Goal: Task Accomplishment & Management: Manage account settings

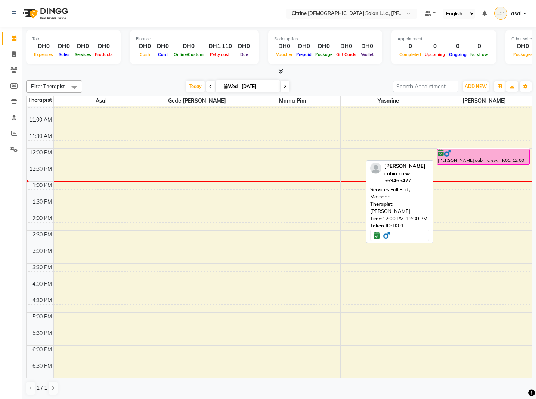
scroll to position [352, 0]
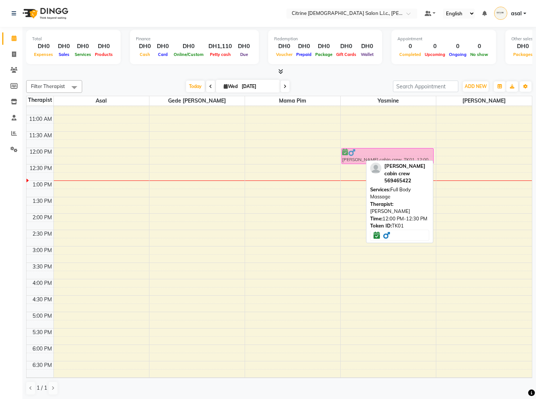
drag, startPoint x: 455, startPoint y: 159, endPoint x: 386, endPoint y: 158, distance: 69.1
click at [386, 158] on tr "luisana cabin crew, TK01, 12:00 PM-12:30 PM, Full Body Massage luisana cabin cr…" at bounding box center [279, 148] width 505 height 788
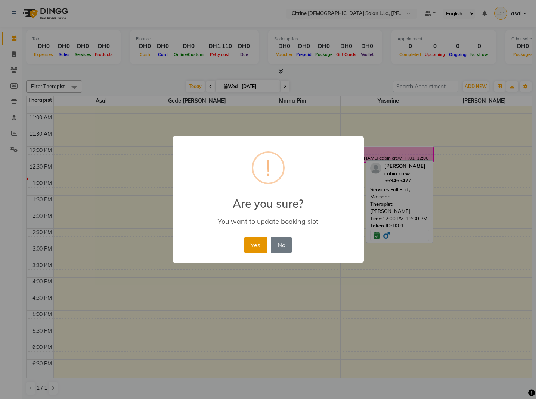
click at [255, 245] on button "Yes" at bounding box center [255, 245] width 23 height 16
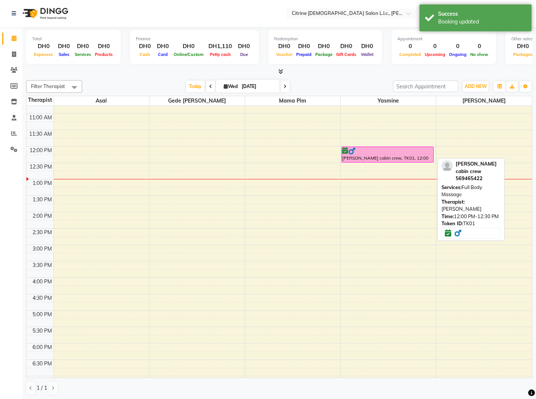
click at [364, 154] on div "[PERSON_NAME] cabin crew, TK01, 12:00 PM-12:30 PM, Full Body Massage" at bounding box center [387, 154] width 91 height 15
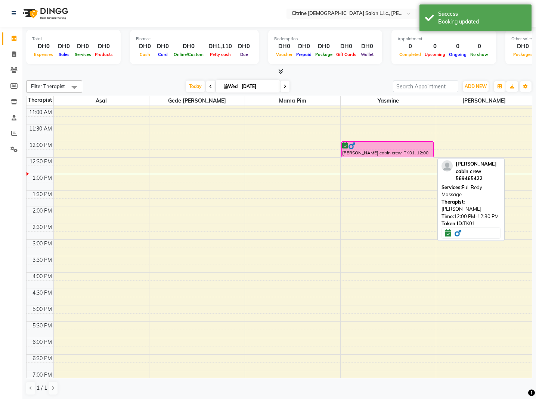
scroll to position [359, 0]
click at [376, 150] on div "[PERSON_NAME] cabin crew, TK01, 12:00 PM-12:30 PM, Full Body Massage" at bounding box center [387, 149] width 91 height 15
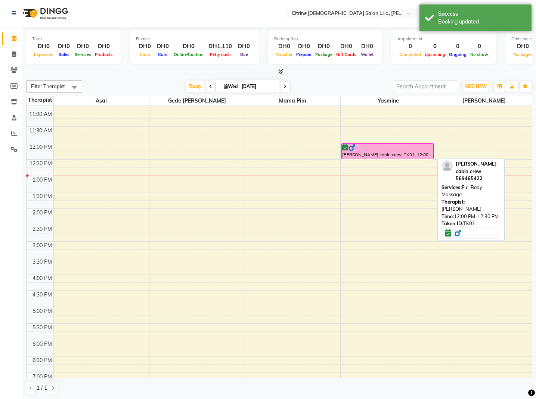
select select "6"
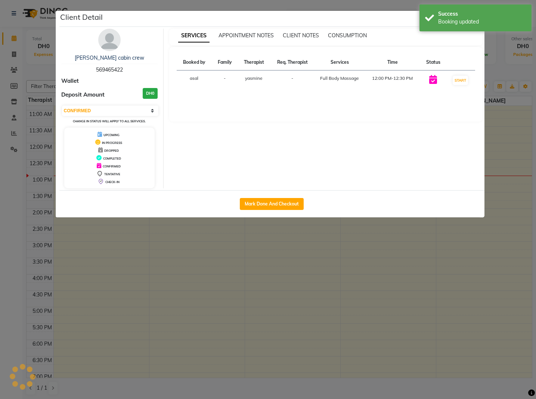
scroll to position [358, 0]
click at [280, 202] on button "Mark Done And Checkout" at bounding box center [272, 204] width 64 height 12
select select "service"
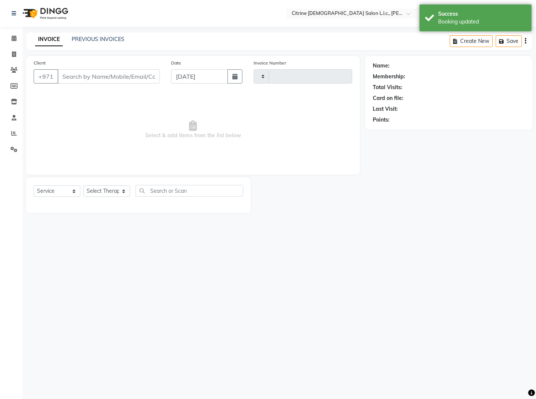
type input "0505"
select select "7896"
type input "569465422"
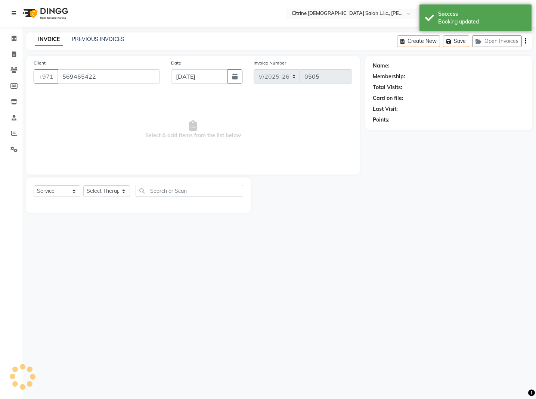
select select "88909"
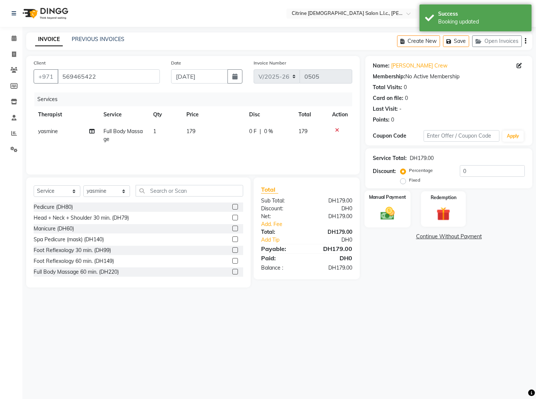
scroll to position [0, 0]
click at [388, 207] on img at bounding box center [387, 213] width 23 height 16
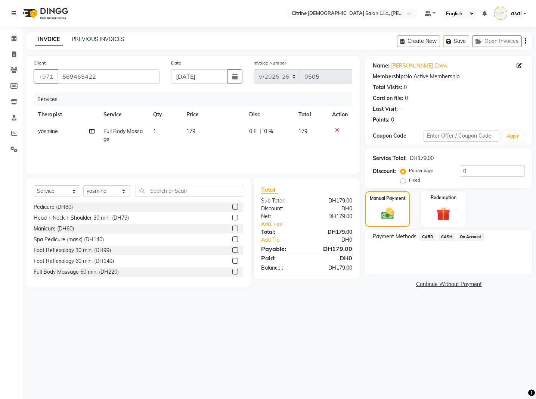
click at [427, 236] on span "CARD" at bounding box center [427, 237] width 16 height 9
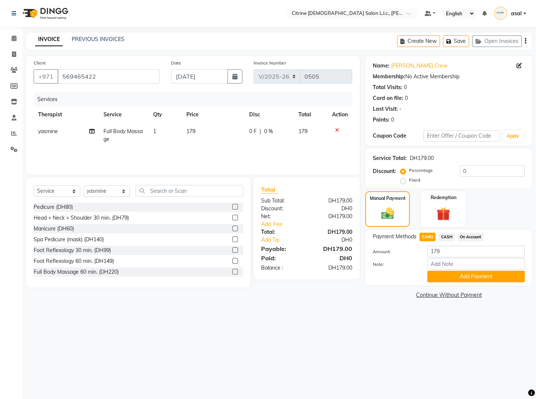
click at [454, 277] on button "Add Payment" at bounding box center [475, 277] width 97 height 12
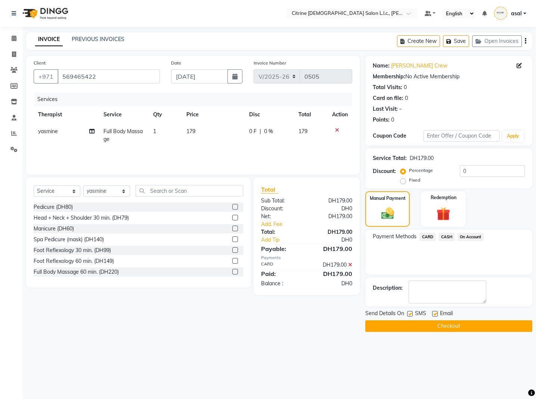
click at [450, 326] on button "Checkout" at bounding box center [448, 327] width 167 height 12
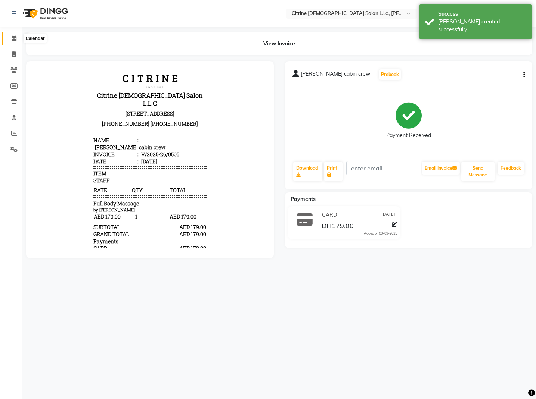
click at [16, 37] on icon at bounding box center [14, 38] width 5 height 6
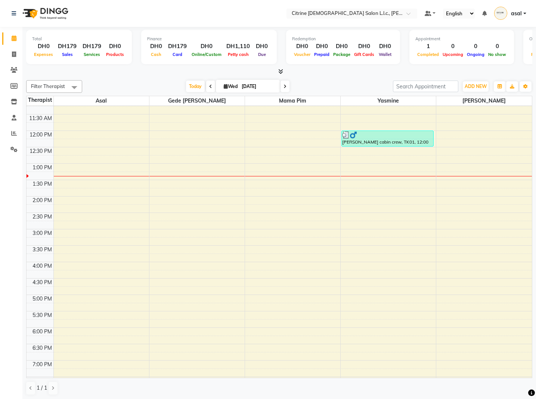
scroll to position [373, 0]
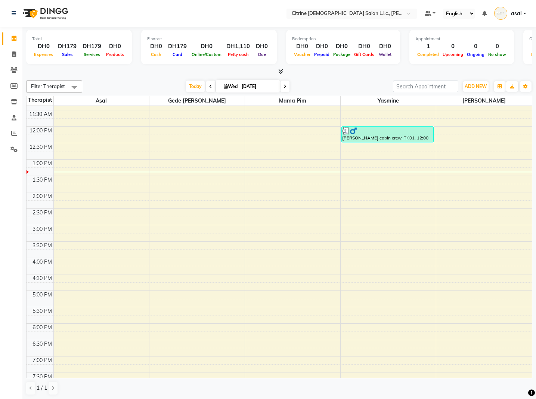
click at [348, 210] on div "12:00 AM 12:30 AM 1:00 AM 1:30 AM 2:00 AM 2:30 AM 3:00 AM 3:30 AM 4:00 AM 4:30 …" at bounding box center [279, 127] width 505 height 788
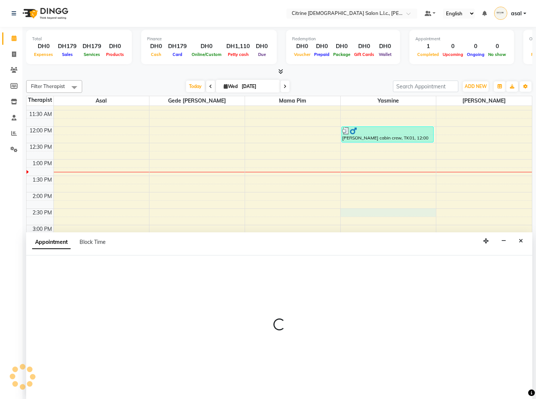
scroll to position [0, 0]
select select "88909"
select select "870"
select select "tentative"
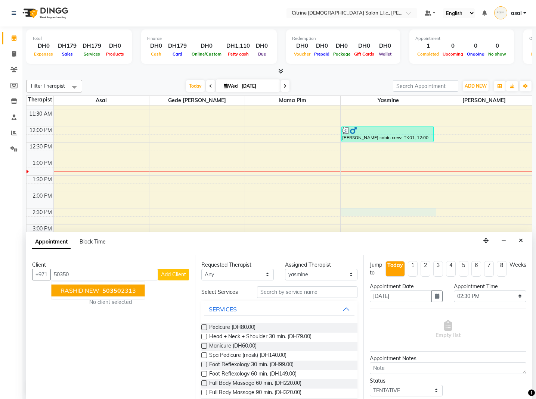
click at [105, 289] on span "50350" at bounding box center [111, 290] width 19 height 7
type input "503502313"
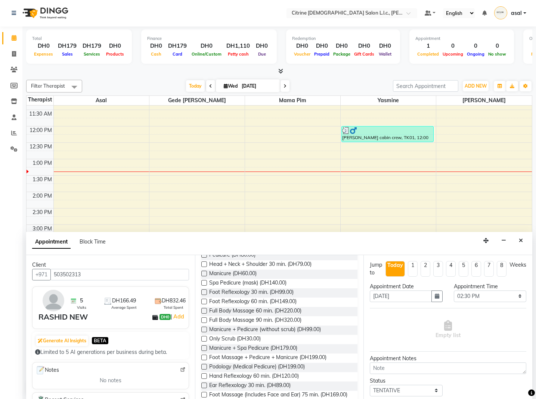
scroll to position [80, 0]
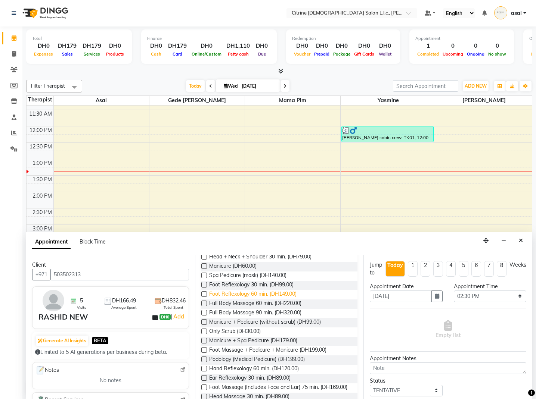
click at [282, 293] on span "Foot Reflexology 60 min. (DH149.00)" at bounding box center [252, 294] width 87 height 9
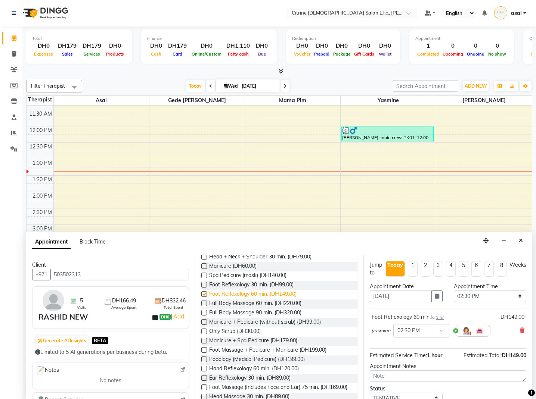
checkbox input "false"
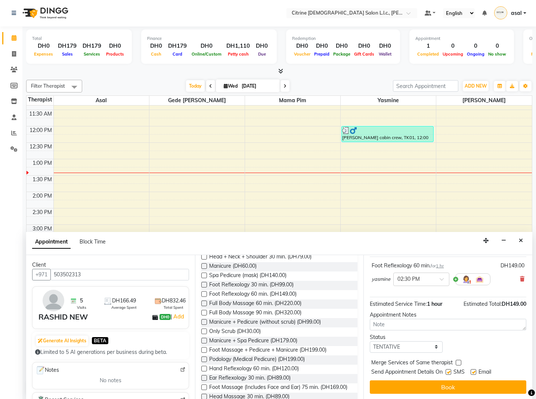
scroll to position [52, 0]
select select "confirm booking"
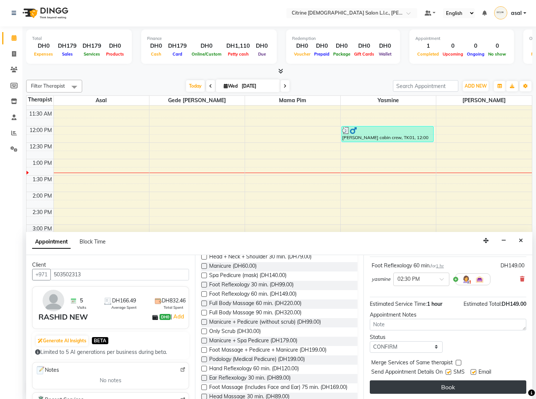
click at [454, 385] on button "Book" at bounding box center [448, 387] width 156 height 13
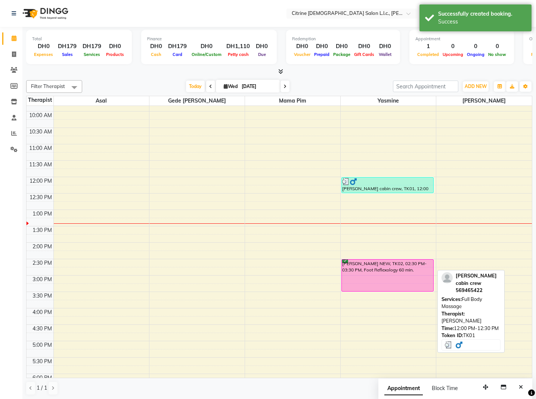
scroll to position [318, 0]
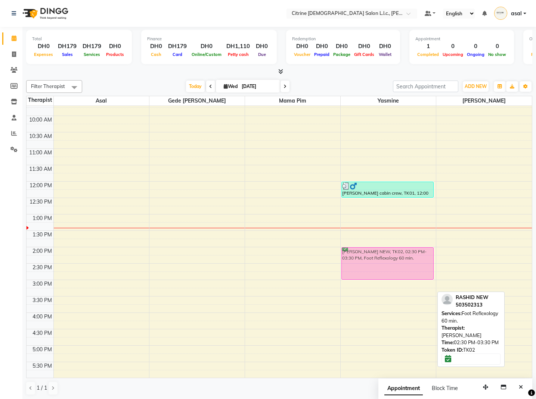
drag, startPoint x: 369, startPoint y: 271, endPoint x: 369, endPoint y: 257, distance: 14.2
click at [369, 257] on div "luisana cabin crew, TK01, 12:00 PM-12:30 PM, Full Body Massage [PERSON_NAME] NE…" at bounding box center [388, 182] width 95 height 788
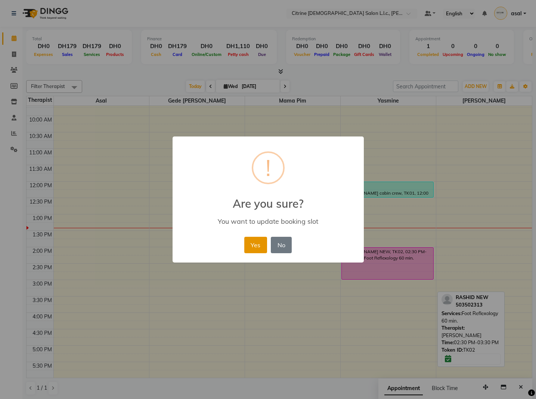
click at [257, 243] on button "Yes" at bounding box center [255, 245] width 23 height 16
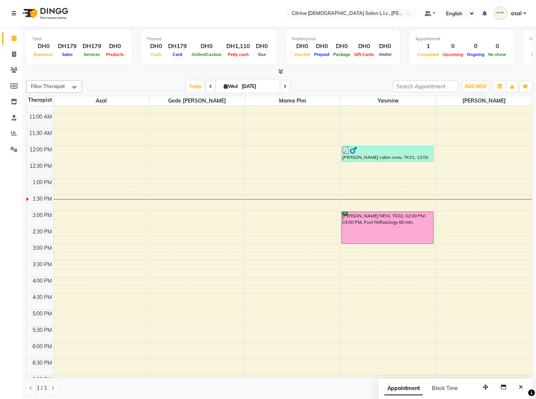
scroll to position [353, 0]
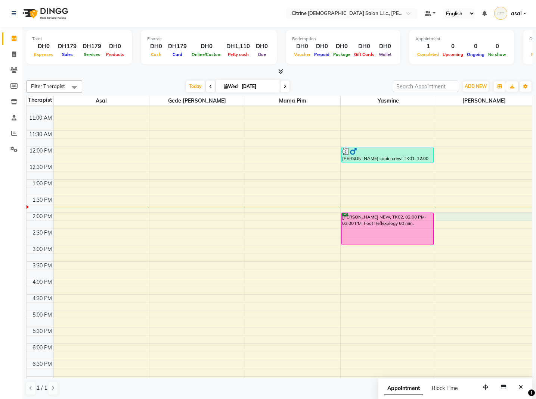
click at [453, 217] on div "12:00 AM 12:30 AM 1:00 AM 1:30 AM 2:00 AM 2:30 AM 3:00 AM 3:30 AM 4:00 AM 4:30 …" at bounding box center [279, 147] width 505 height 788
select select "88910"
select select "tentative"
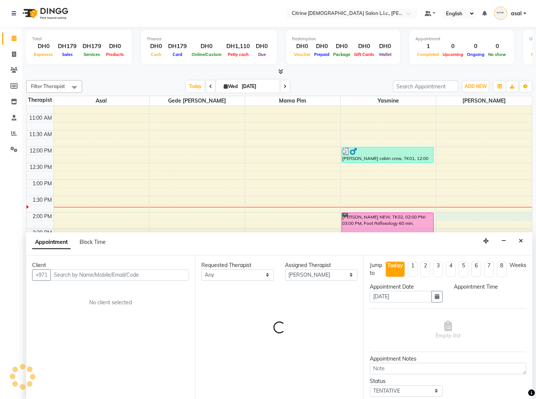
scroll to position [0, 0]
select select "840"
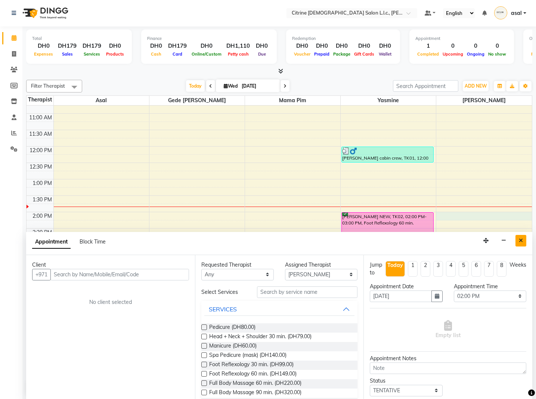
click at [522, 241] on icon "Close" at bounding box center [521, 240] width 4 height 5
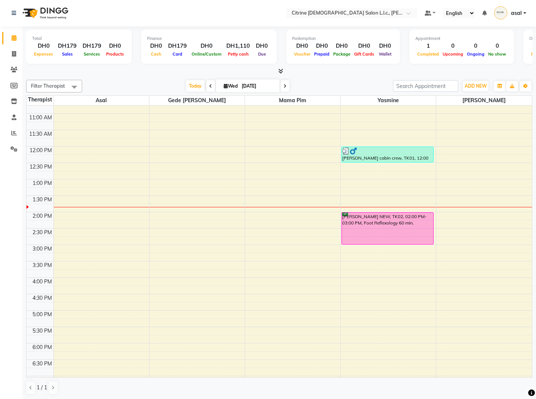
click at [454, 215] on div "12:00 AM 12:30 AM 1:00 AM 1:30 AM 2:00 AM 2:30 AM 3:00 AM 3:30 AM 4:00 AM 4:30 …" at bounding box center [279, 146] width 505 height 788
select select "88910"
select select "840"
select select "tentative"
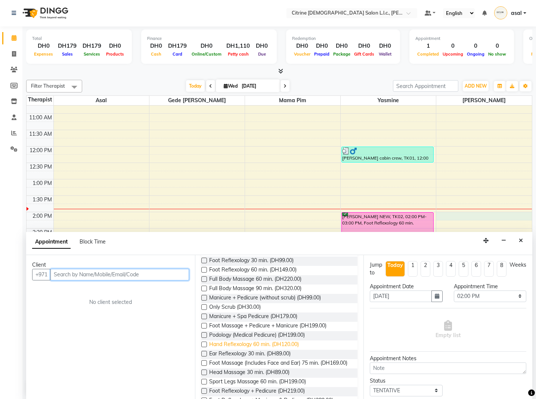
scroll to position [89, 0]
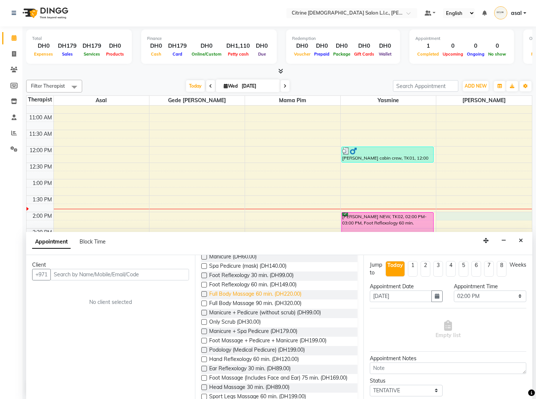
click at [245, 294] on span "Full Body Massage 60 min. (DH220.00)" at bounding box center [255, 294] width 92 height 9
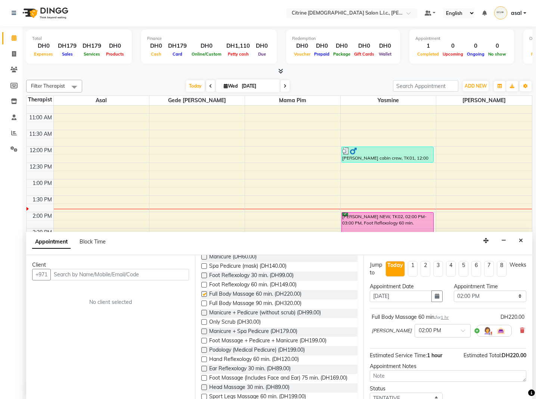
checkbox input "false"
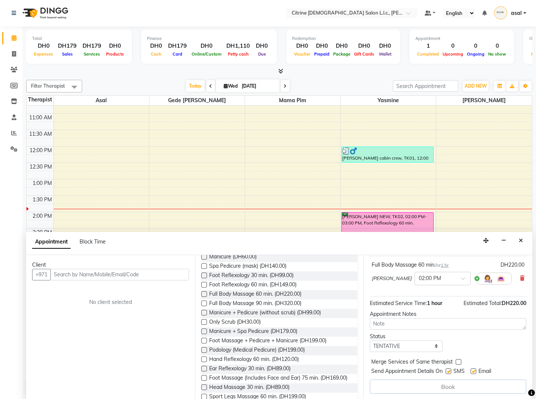
scroll to position [52, 0]
select select "confirm booking"
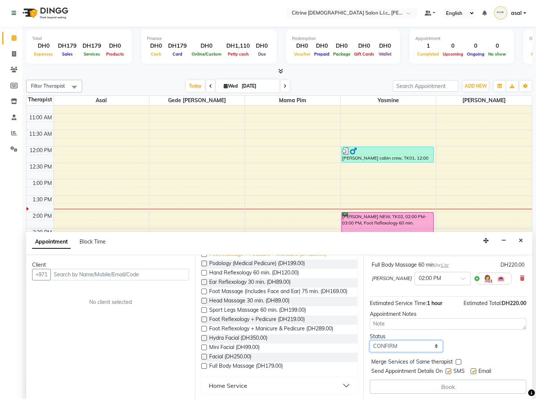
scroll to position [176, 0]
click at [94, 273] on input "text" at bounding box center [119, 275] width 139 height 12
drag, startPoint x: 520, startPoint y: 242, endPoint x: 481, endPoint y: 240, distance: 39.2
click at [520, 242] on icon "Close" at bounding box center [521, 240] width 4 height 5
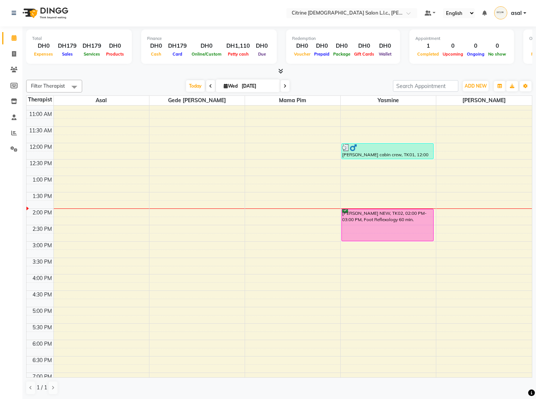
scroll to position [0, 0]
click at [449, 214] on div "12:00 AM 12:30 AM 1:00 AM 1:30 AM 2:00 AM 2:30 AM 3:00 AM 3:30 AM 4:00 AM 4:30 …" at bounding box center [279, 143] width 505 height 788
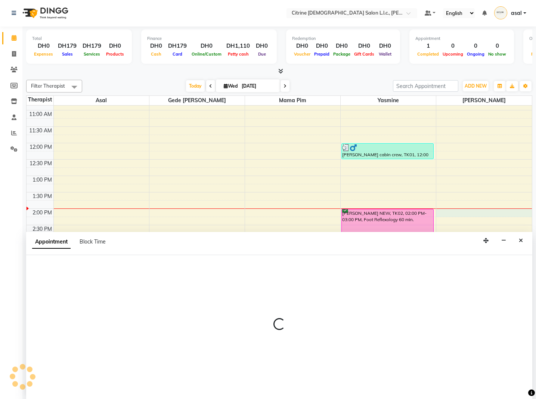
select select "88910"
select select "840"
select select "tentative"
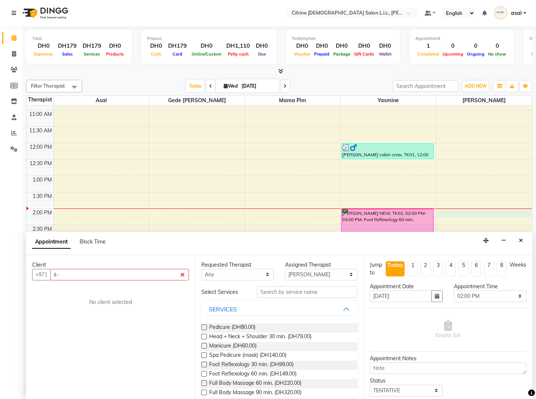
type input "٥"
click at [127, 287] on ngb-highlight "50873 2676" at bounding box center [116, 290] width 35 height 7
type input "508732676"
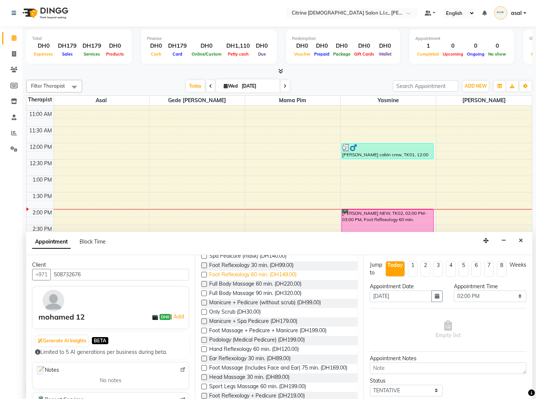
scroll to position [100, 0]
click at [290, 284] on span "Full Body Massage 60 min. (DH220.00)" at bounding box center [255, 284] width 92 height 9
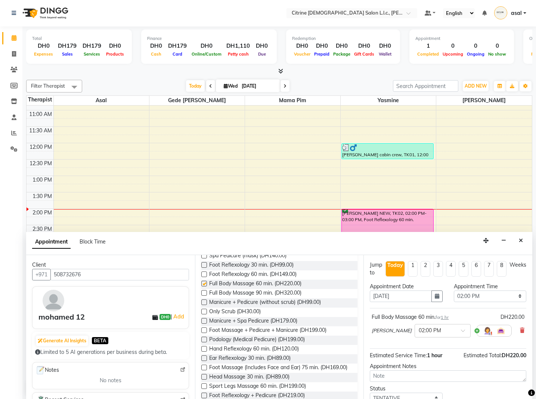
checkbox input "false"
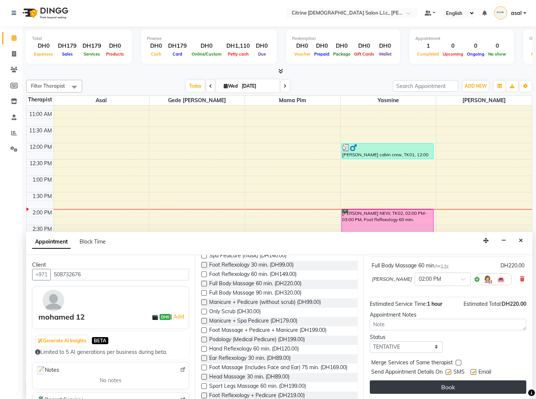
scroll to position [52, 0]
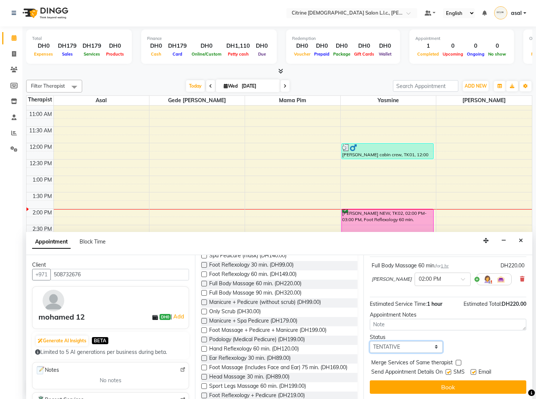
select select "confirm booking"
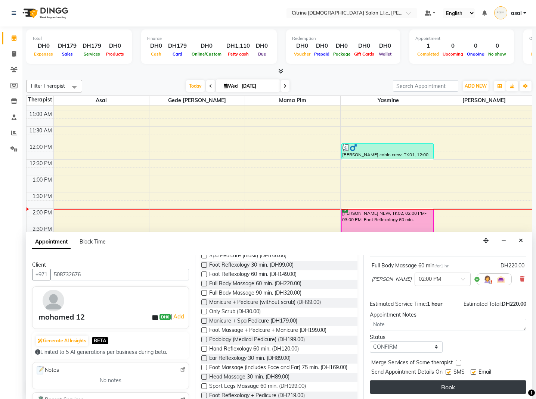
click at [439, 385] on button "Book" at bounding box center [448, 387] width 156 height 13
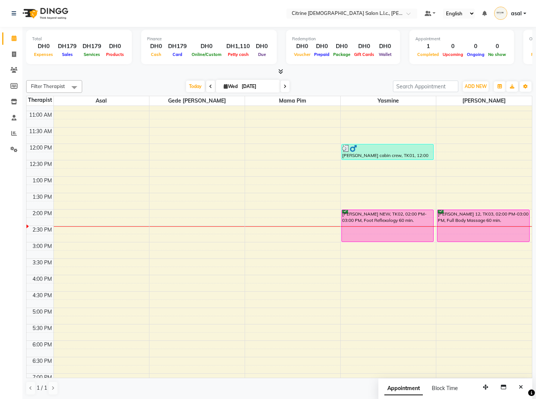
scroll to position [356, 0]
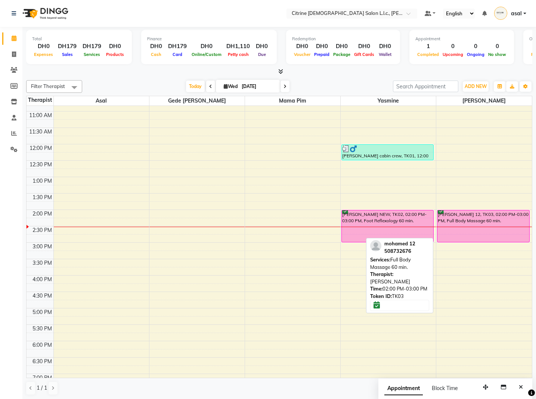
click at [504, 225] on div "[PERSON_NAME] 12, TK03, 02:00 PM-03:00 PM, Full Body Massage 60 min." at bounding box center [482, 227] width 91 height 32
click at [469, 211] on div "[PERSON_NAME] 12, TK03, 02:00 PM-03:00 PM, Full Body Massage 60 min." at bounding box center [482, 227] width 91 height 32
select select "6"
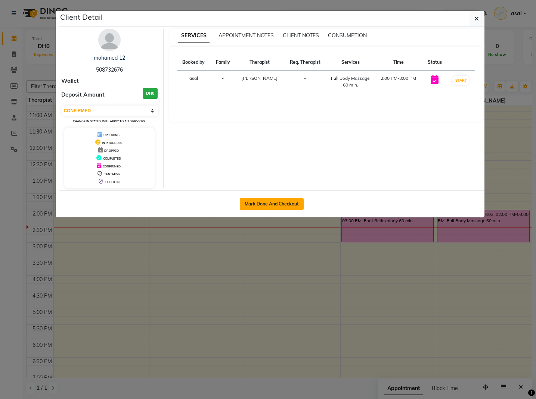
click at [284, 203] on button "Mark Done And Checkout" at bounding box center [272, 204] width 64 height 12
select select "service"
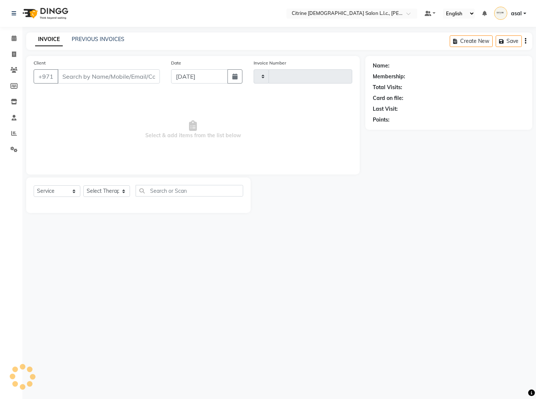
type input "0506"
select select "7896"
type input "508732676"
select select "88910"
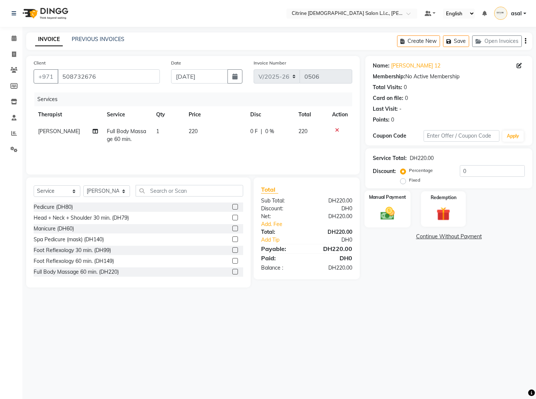
click at [391, 210] on img at bounding box center [387, 213] width 23 height 16
click at [449, 239] on span "CASH" at bounding box center [446, 237] width 16 height 9
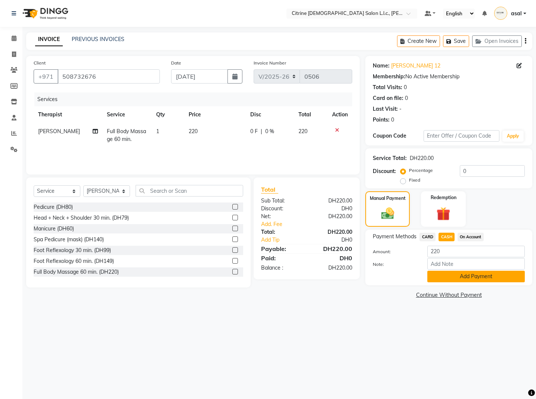
click at [454, 274] on button "Add Payment" at bounding box center [475, 277] width 97 height 12
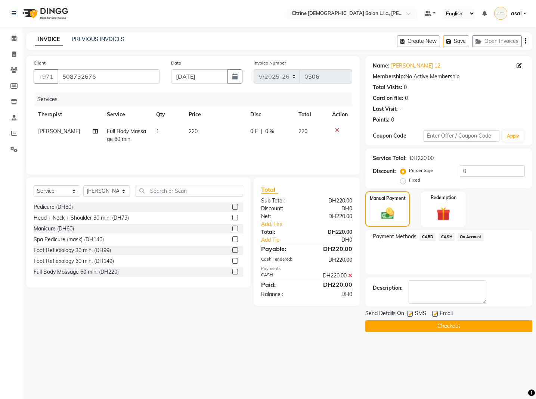
click at [433, 328] on button "Checkout" at bounding box center [448, 327] width 167 height 12
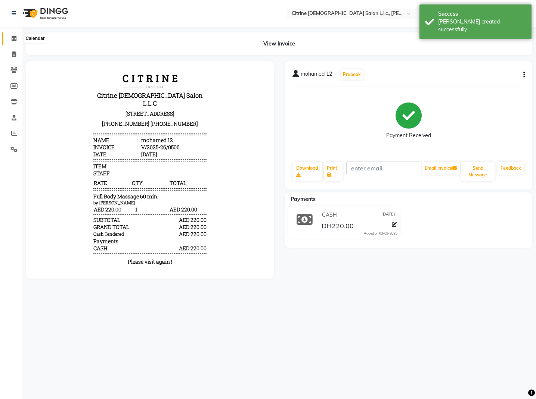
click at [15, 36] on icon at bounding box center [14, 38] width 5 height 6
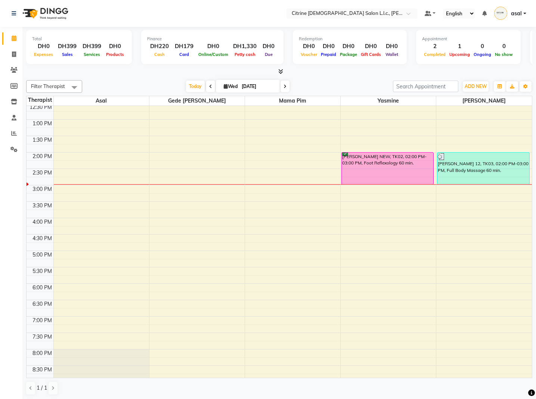
scroll to position [415, 0]
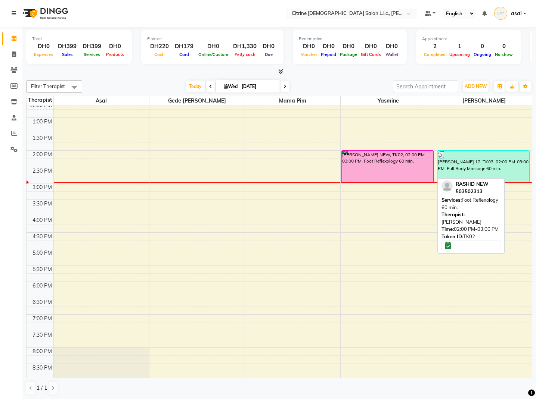
click at [384, 165] on div "[PERSON_NAME] NEW, TK02, 02:00 PM-03:00 PM, Foot Reflexology 60 min." at bounding box center [387, 167] width 91 height 32
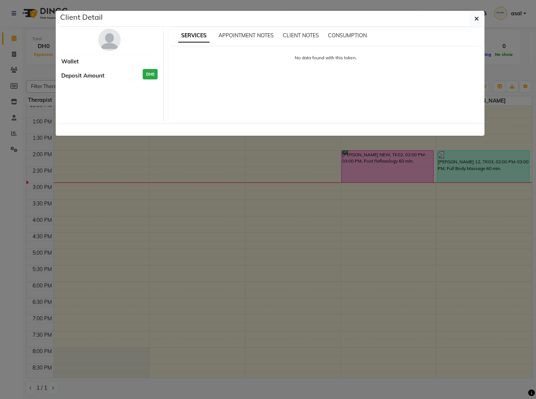
select select "6"
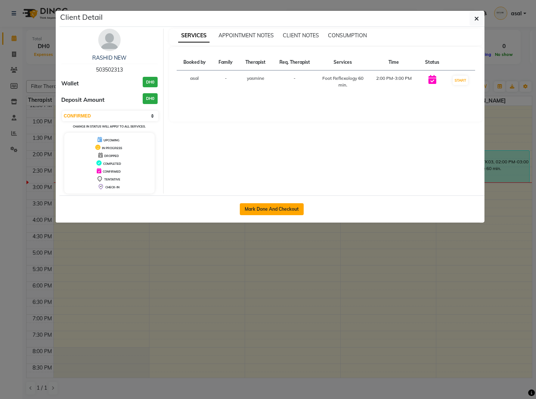
click at [279, 210] on button "Mark Done And Checkout" at bounding box center [272, 209] width 64 height 12
select select "service"
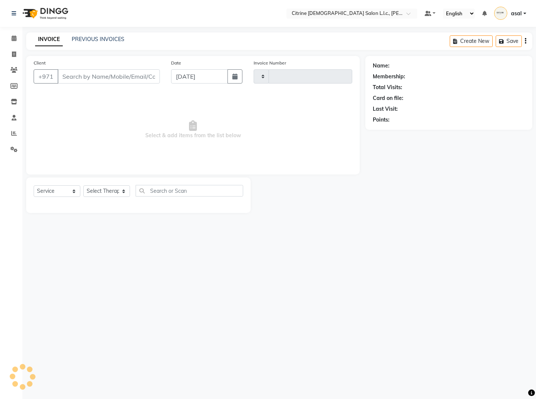
type input "0507"
select select "7896"
type input "503502313"
select select "88909"
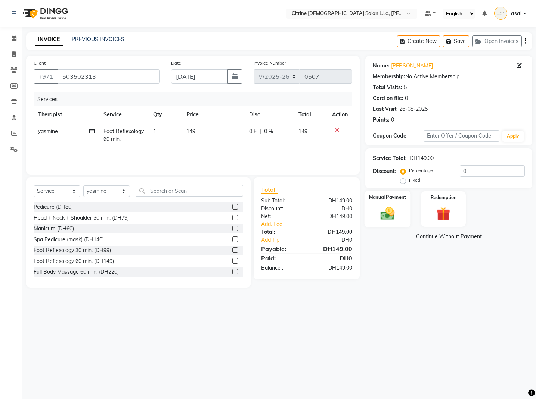
click at [389, 214] on img at bounding box center [387, 213] width 23 height 16
click at [426, 236] on span "CARD" at bounding box center [427, 237] width 16 height 9
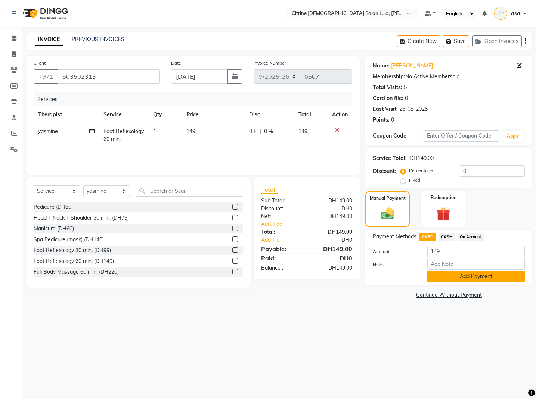
click at [477, 275] on button "Add Payment" at bounding box center [475, 277] width 97 height 12
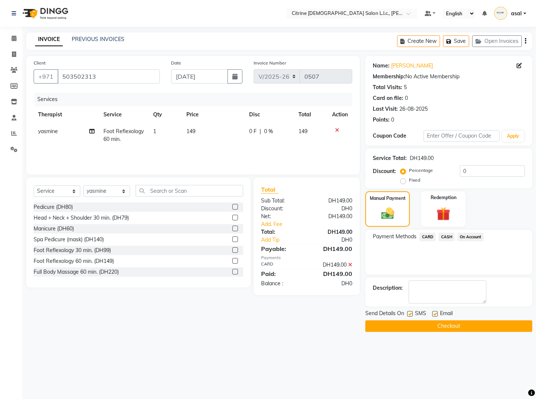
click at [454, 324] on button "Checkout" at bounding box center [448, 327] width 167 height 12
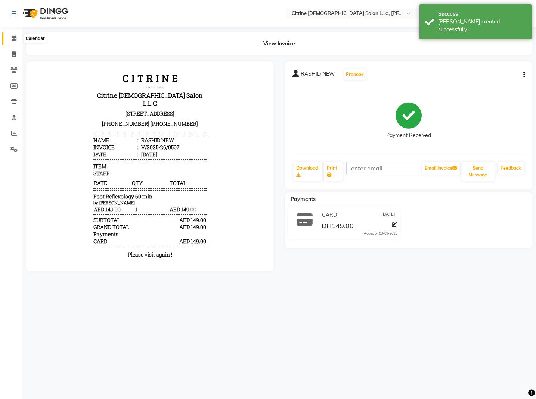
click at [13, 37] on icon at bounding box center [14, 38] width 5 height 6
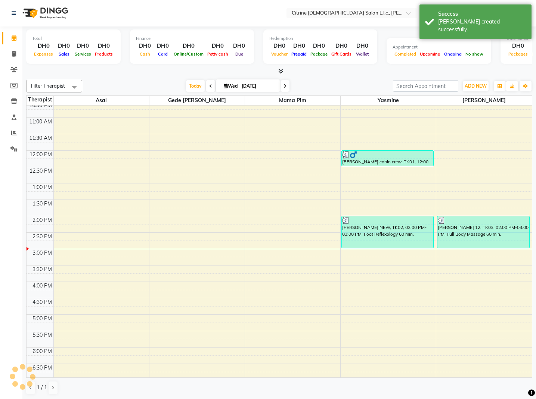
scroll to position [360, 0]
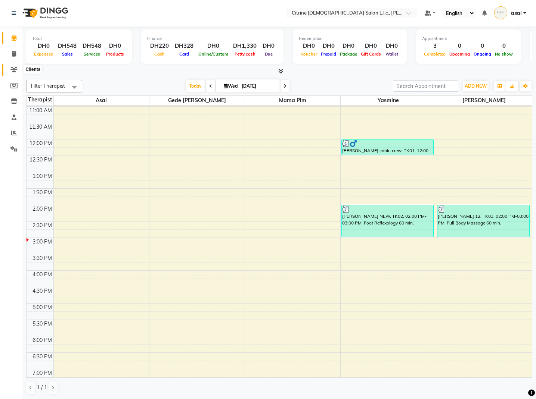
click at [16, 69] on icon at bounding box center [13, 70] width 7 height 6
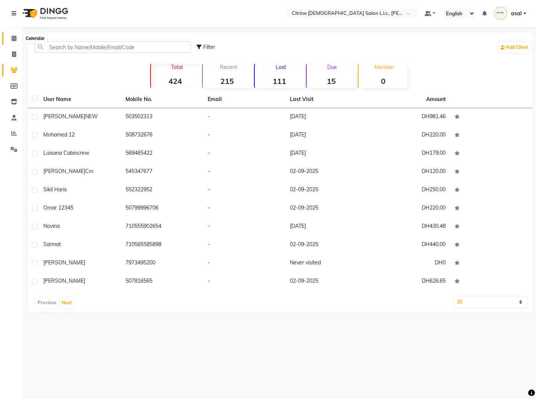
drag, startPoint x: 16, startPoint y: 36, endPoint x: 6, endPoint y: 33, distance: 10.9
click at [16, 36] on icon at bounding box center [14, 38] width 5 height 6
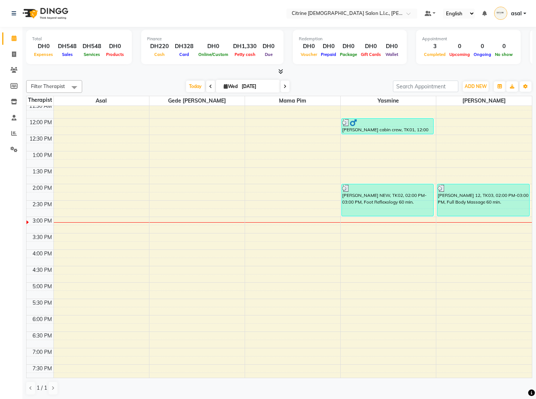
scroll to position [382, 0]
